Goal: Task Accomplishment & Management: Use online tool/utility

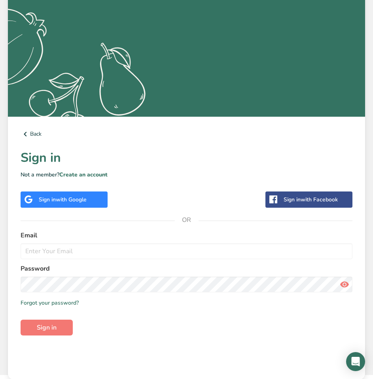
scroll to position [105, 0]
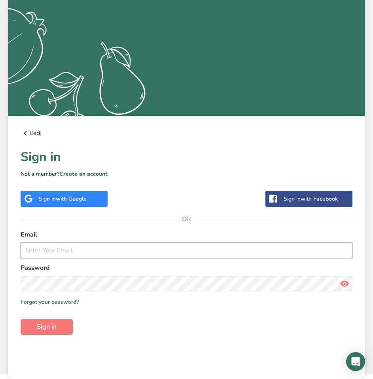
click at [159, 254] on input "email" at bounding box center [187, 251] width 332 height 16
type input "[PERSON_NAME][EMAIL_ADDRESS][DOMAIN_NAME]"
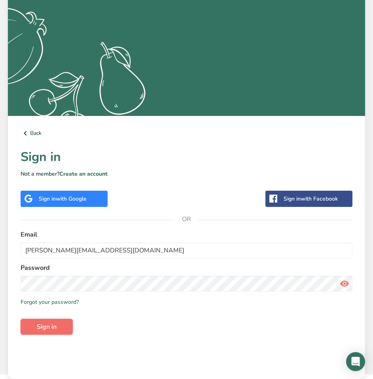
click at [52, 324] on span "Sign in" at bounding box center [47, 326] width 20 height 9
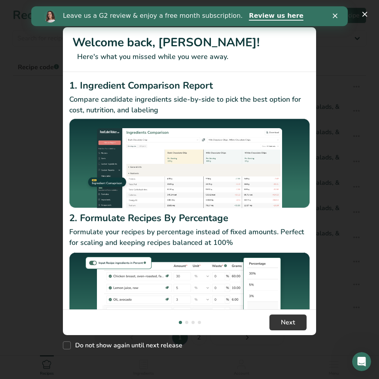
click at [336, 15] on polygon "Close" at bounding box center [335, 15] width 5 height 5
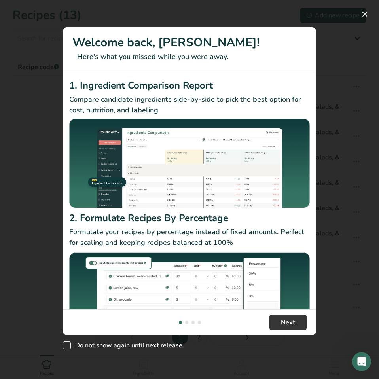
click at [66, 345] on span "New Features" at bounding box center [67, 345] width 8 height 8
click at [66, 345] on input "Do not show again until next release" at bounding box center [65, 345] width 5 height 5
checkbox input "true"
click at [295, 323] on span "Next" at bounding box center [288, 322] width 14 height 9
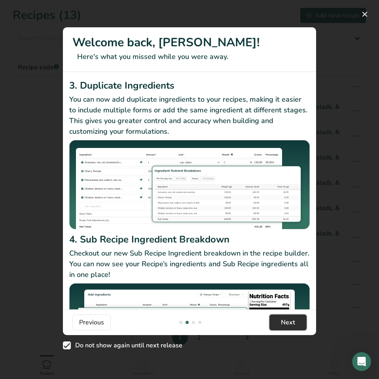
click at [298, 317] on button "Next" at bounding box center [287, 323] width 37 height 16
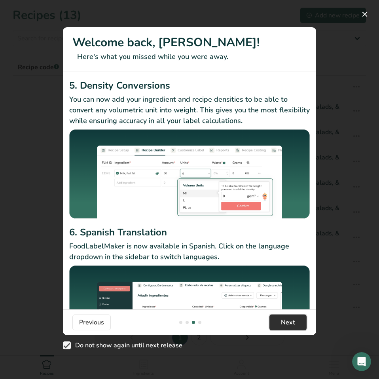
click at [296, 320] on button "Next" at bounding box center [287, 323] width 37 height 16
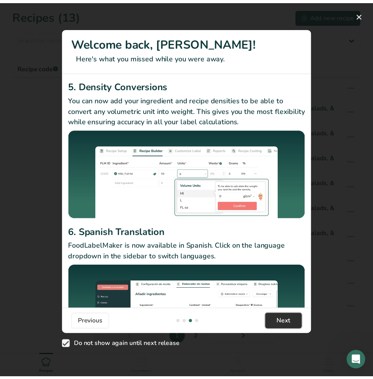
scroll to position [0, 760]
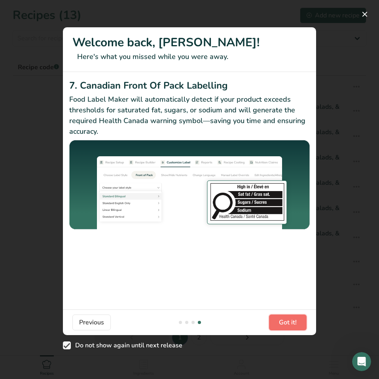
click at [296, 319] on span "Got it!" at bounding box center [288, 322] width 18 height 9
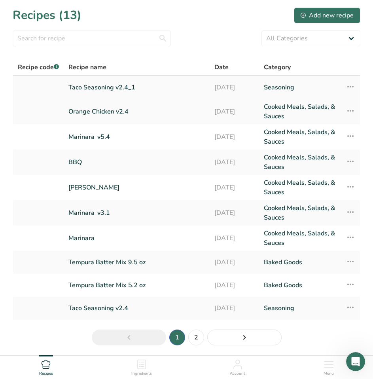
click at [129, 90] on link "Taco Seasoning v2.4_1" at bounding box center [136, 87] width 137 height 17
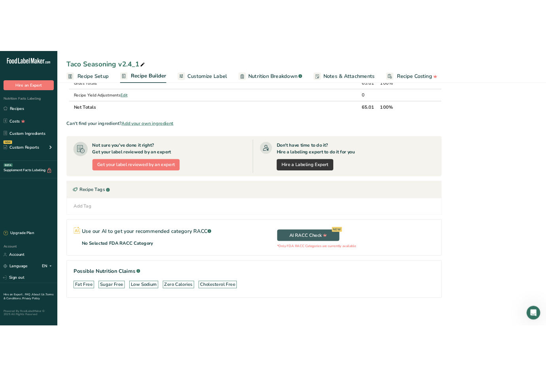
scroll to position [492, 0]
